Goal: Information Seeking & Learning: Learn about a topic

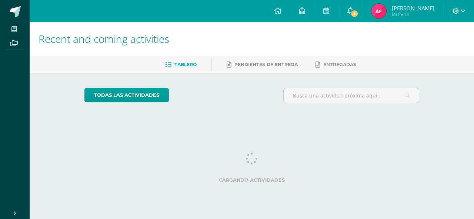
click at [353, 10] on icon at bounding box center [350, 10] width 6 height 7
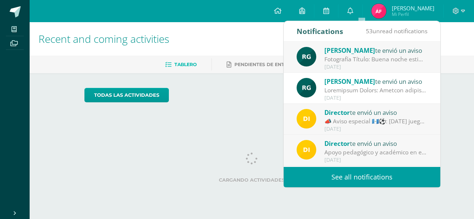
click at [226, 53] on h1 "Recent and coming activities" at bounding box center [251, 39] width 426 height 34
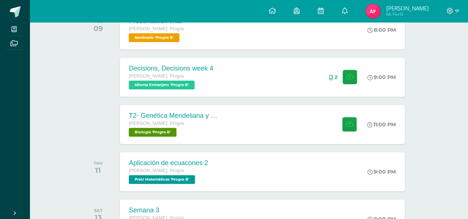
scroll to position [142, 0]
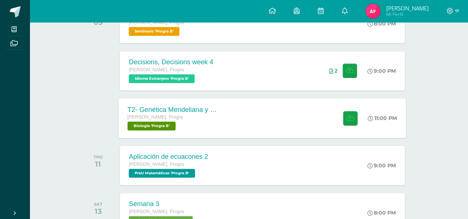
click at [234, 106] on div "T2- Genética Mendeliana y sus aplicaciones Quinto Bach. Progra Biología 'Progra…" at bounding box center [262, 118] width 287 height 40
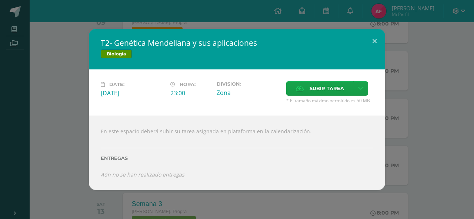
click at [68, 124] on div "T2- Genética Mendeliana y sus aplicaciones Biología Date: [DATE] Hora: 23:00 Di…" at bounding box center [237, 110] width 468 height 162
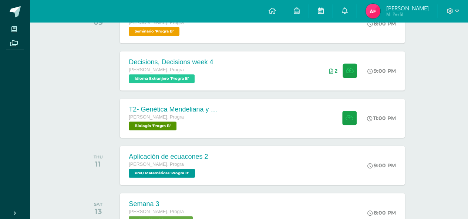
click at [328, 17] on link at bounding box center [321, 11] width 24 height 22
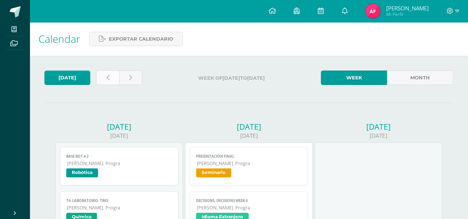
click at [113, 82] on link at bounding box center [107, 78] width 23 height 14
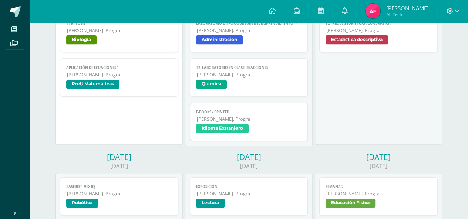
scroll to position [132, 0]
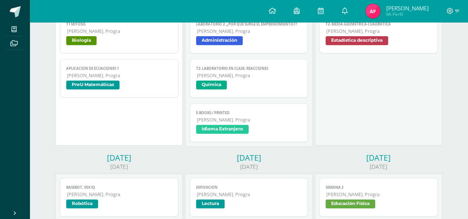
click at [235, 83] on span "Química" at bounding box center [249, 86] width 106 height 11
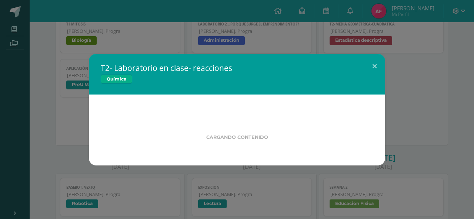
click at [104, 63] on h2 "T2- Laboratorio en clase- reacciones" at bounding box center [237, 68] width 272 height 10
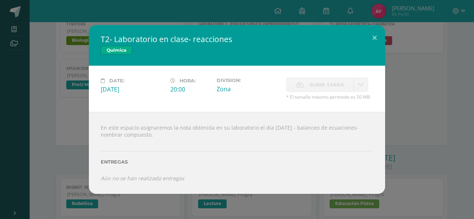
click at [73, 71] on div "T2- Laboratorio en clase- reacciones Química Date: Tuesday 02 de September Hora…" at bounding box center [237, 109] width 468 height 169
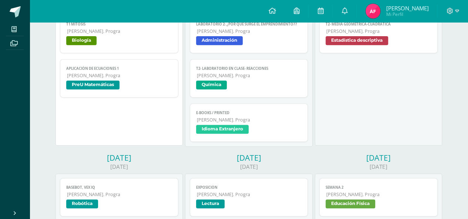
click at [234, 78] on link "T2- Laboratorio en clase- reacciones Quinto Bach. Progra Química" at bounding box center [249, 78] width 118 height 38
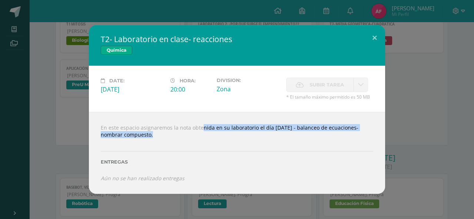
drag, startPoint x: 187, startPoint y: 130, endPoint x: 286, endPoint y: 145, distance: 100.6
click at [286, 145] on div "En este espacio asignaremos la nota obtenida en su laboratorio el día lunes - b…" at bounding box center [237, 153] width 296 height 82
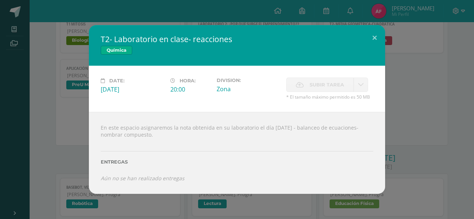
click at [389, 154] on div "T2- Laboratorio en clase- reacciones Química Date: Tuesday 02 de September Hora…" at bounding box center [237, 109] width 468 height 169
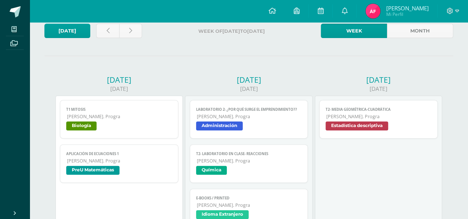
scroll to position [43, 0]
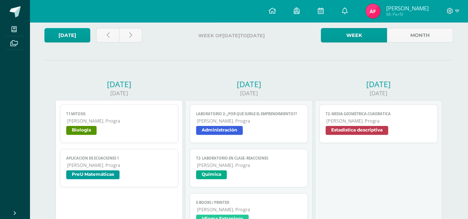
click at [128, 112] on span "T1 Mitosis" at bounding box center [119, 114] width 106 height 5
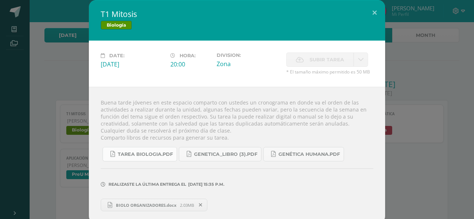
click at [132, 154] on span "Tarea biologia.pdf" at bounding box center [145, 155] width 55 height 6
click at [214, 152] on span "Genetica_LIBRO (3).pdf" at bounding box center [225, 155] width 63 height 6
click at [401, 136] on div "T1 Mitosis Biología Date: Monday 01 de September Hora: 20:00 Division: Zona" at bounding box center [237, 112] width 468 height 224
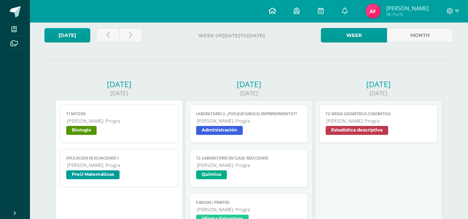
click at [276, 9] on icon at bounding box center [271, 10] width 7 height 7
click at [276, 14] on span at bounding box center [271, 11] width 7 height 8
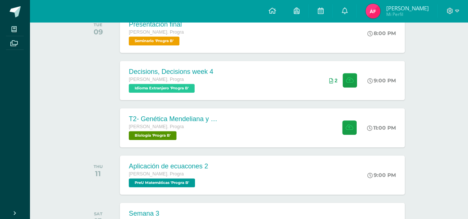
scroll to position [148, 0]
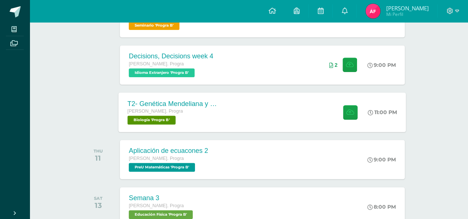
click at [196, 111] on div "[PERSON_NAME]. Progra" at bounding box center [173, 112] width 90 height 8
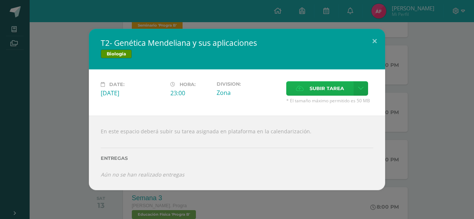
click at [303, 87] on icon at bounding box center [300, 88] width 8 height 5
click at [0, 0] on input "Subir tarea" at bounding box center [0, 0] width 0 height 0
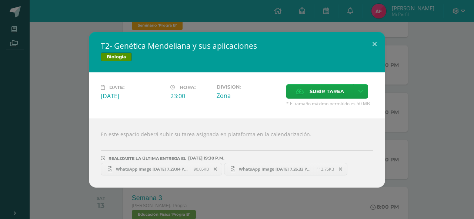
click at [411, 174] on div "T2- Genética Mendeliana y sus aplicaciones Biología Date: [DATE] Hora: 23:00 Di…" at bounding box center [237, 110] width 468 height 156
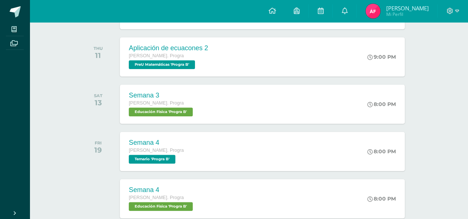
scroll to position [255, 0]
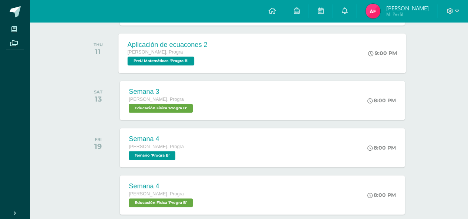
click at [216, 54] on div "Aplicación de ecuacones 2 [PERSON_NAME]. Progra PreU Matemáticas 'Progra B'" at bounding box center [168, 53] width 98 height 40
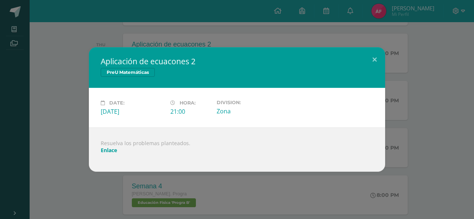
click at [52, 79] on div "Aplicación de ecuacones 2 PreU Matemáticas Date: [DATE] Hora: 21:00 Division:" at bounding box center [237, 109] width 468 height 125
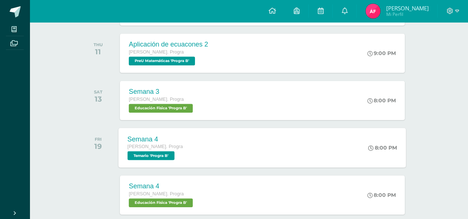
click at [205, 137] on div "Semana 4 [PERSON_NAME]. Progra Temario 'Progra B' 8:00 PM Semana 4 Temario Carg…" at bounding box center [262, 148] width 287 height 40
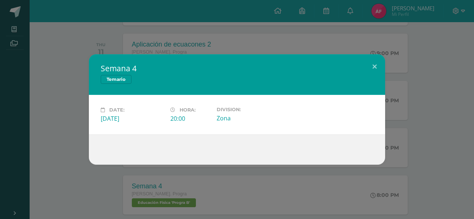
click at [44, 69] on div "Semana 4 Temario Date: [DATE] Hora: 20:00 Division: Zona" at bounding box center [237, 109] width 468 height 111
